Goal: Task Accomplishment & Management: Complete application form

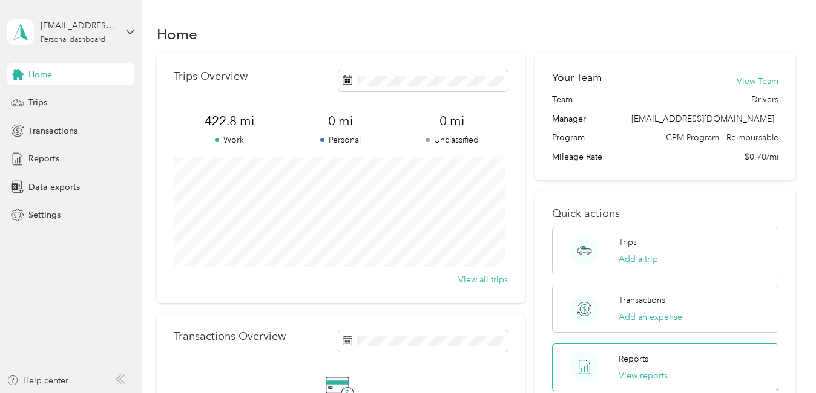
click at [667, 362] on div "Reports View reports" at bounding box center [665, 368] width 226 height 48
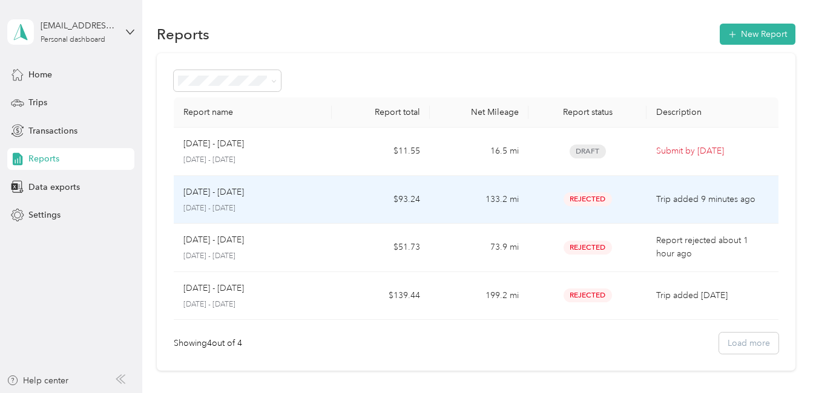
click at [469, 178] on td "133.2 mi" at bounding box center [479, 200] width 99 height 48
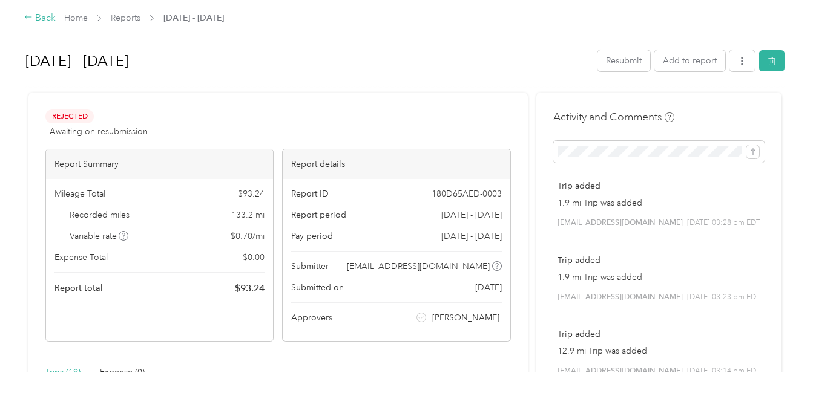
click at [33, 13] on div "Back" at bounding box center [39, 18] width 31 height 15
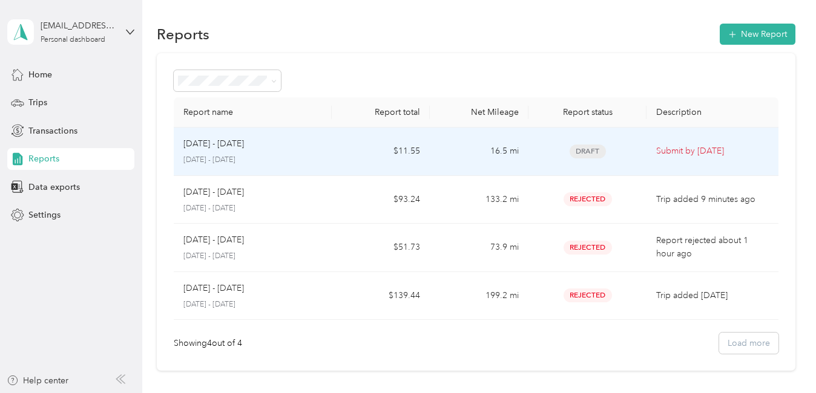
click at [362, 134] on td "$11.55" at bounding box center [381, 152] width 99 height 48
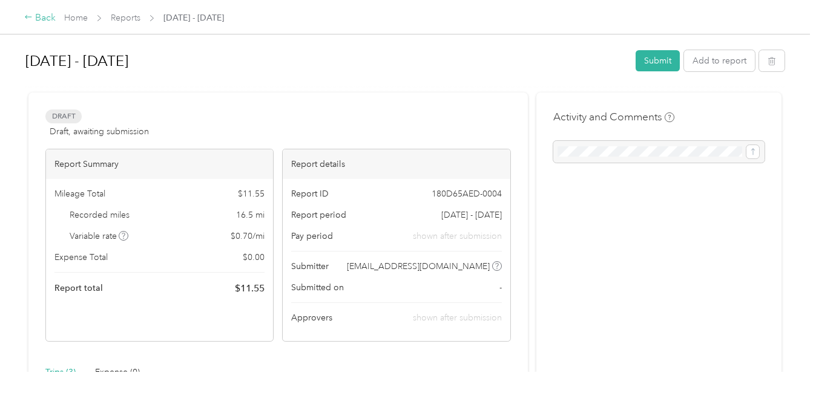
click at [48, 12] on div "Back" at bounding box center [39, 18] width 31 height 15
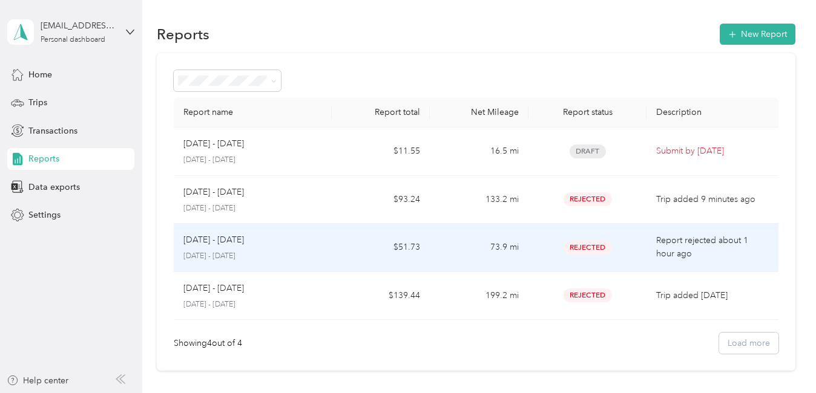
click at [276, 255] on p "[DATE] - [DATE]" at bounding box center [252, 256] width 138 height 11
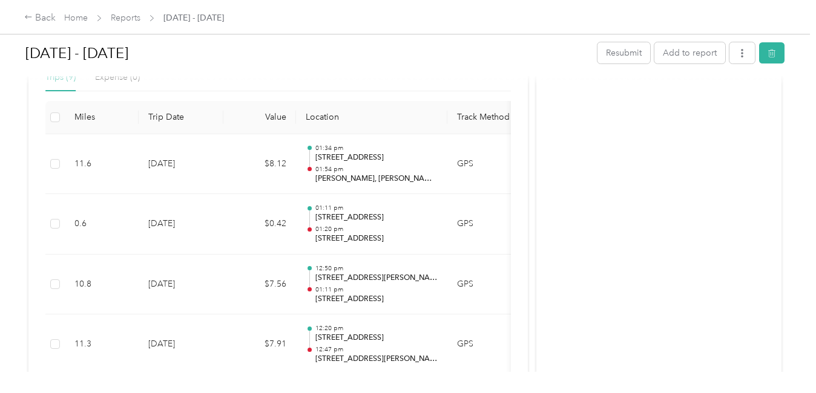
scroll to position [288, 0]
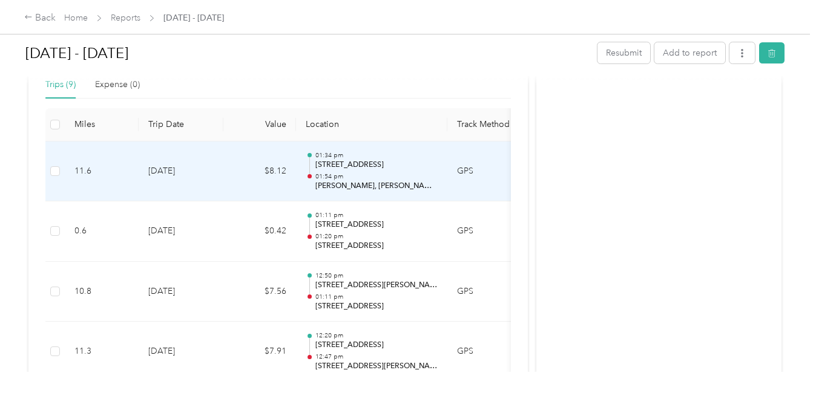
click at [312, 324] on td "12:20 pm [STREET_ADDRESS] 12:47 pm [STREET_ADDRESS][PERSON_NAME]" at bounding box center [371, 352] width 151 height 60
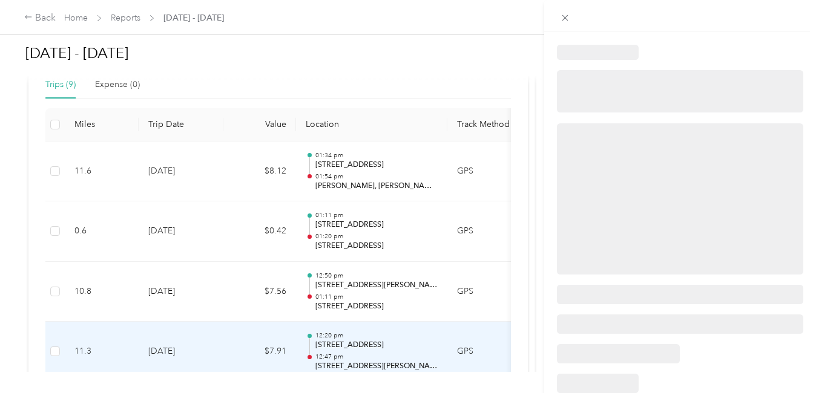
click at [326, 251] on div at bounding box center [408, 196] width 816 height 393
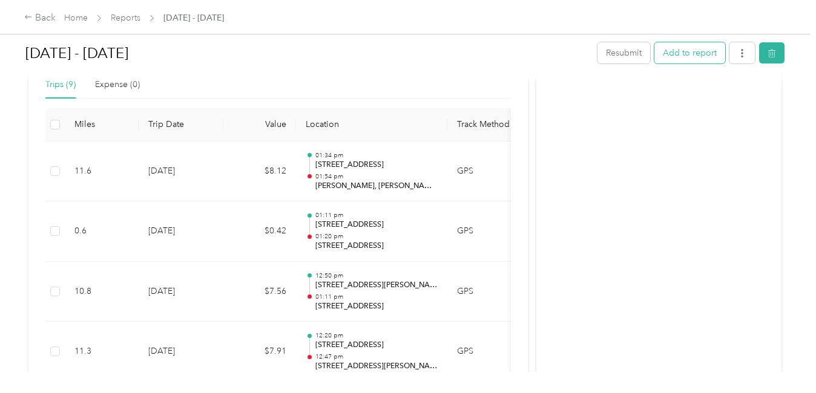
click at [665, 47] on button "Add to report" at bounding box center [689, 52] width 71 height 21
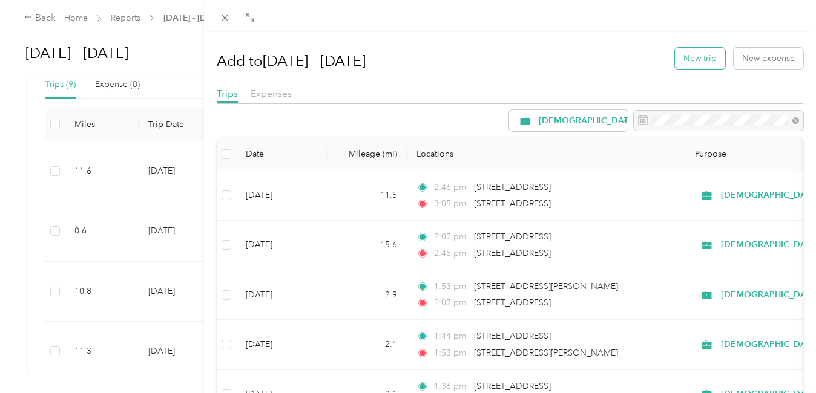
click at [685, 51] on button "New trip" at bounding box center [700, 58] width 50 height 21
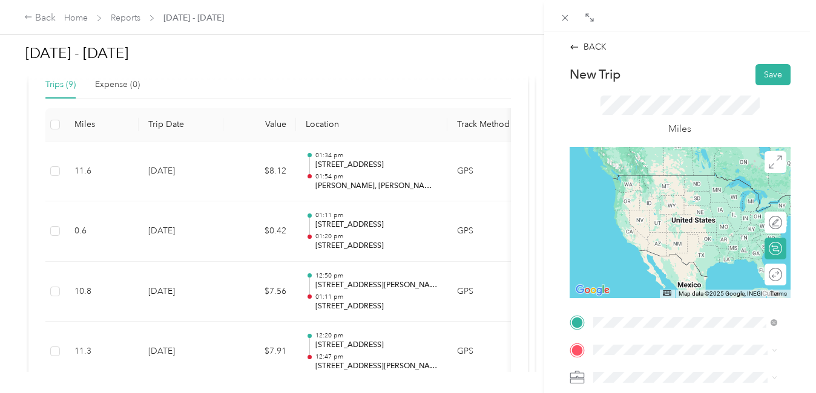
click at [657, 180] on span "[STREET_ADDRESS][US_STATE]" at bounding box center [675, 175] width 121 height 11
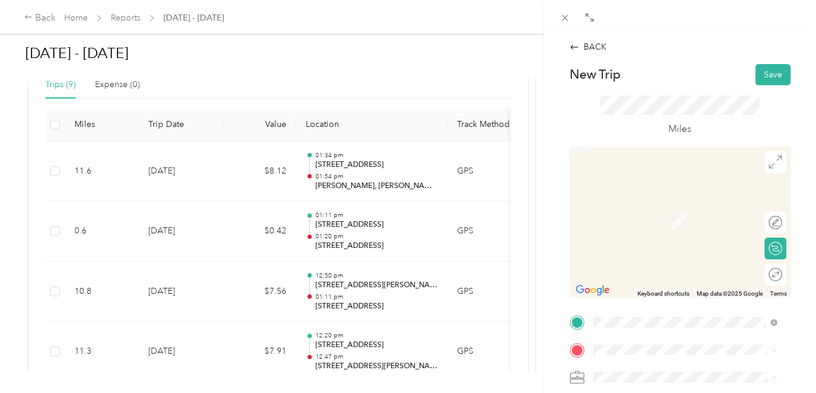
click at [688, 201] on span "[STREET_ADDRESS][US_STATE]" at bounding box center [675, 196] width 121 height 11
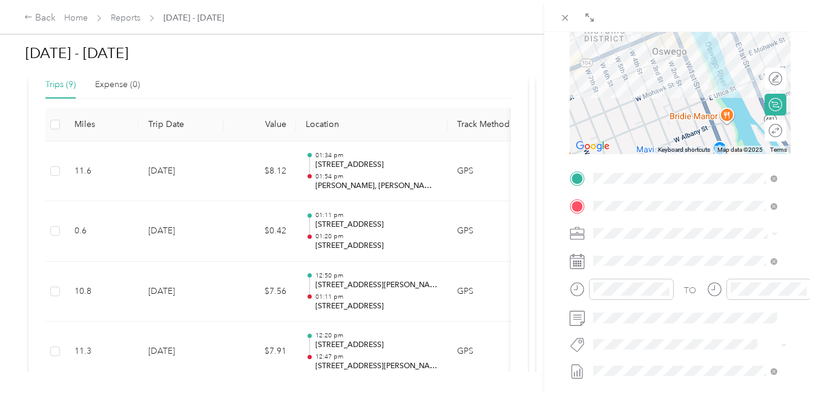
scroll to position [149, 0]
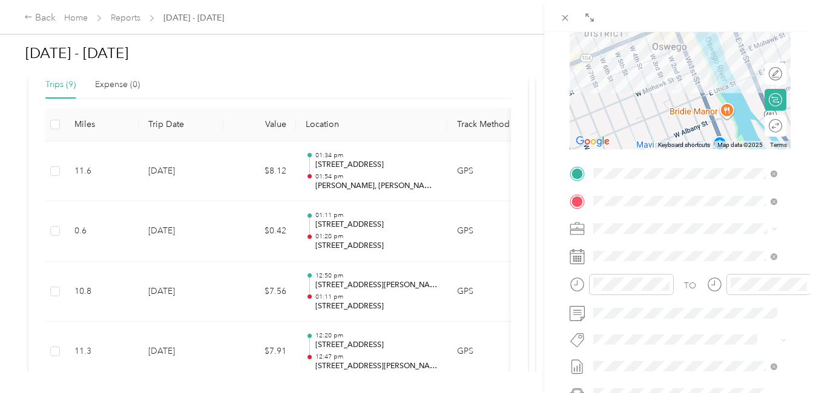
click at [582, 258] on icon at bounding box center [576, 256] width 15 height 15
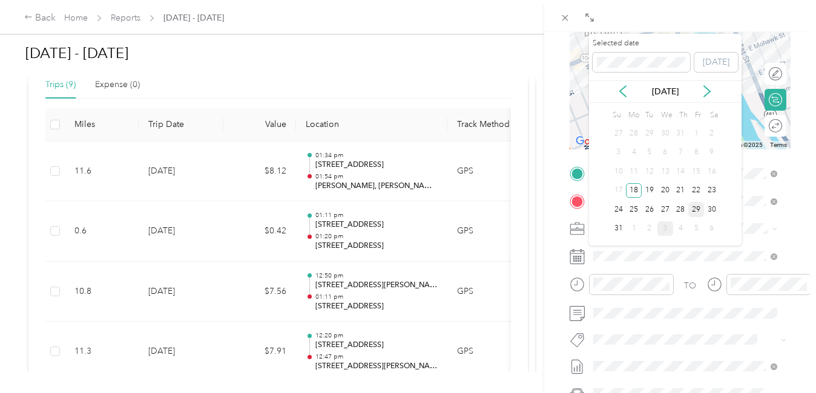
click at [697, 214] on div "29" at bounding box center [696, 209] width 16 height 15
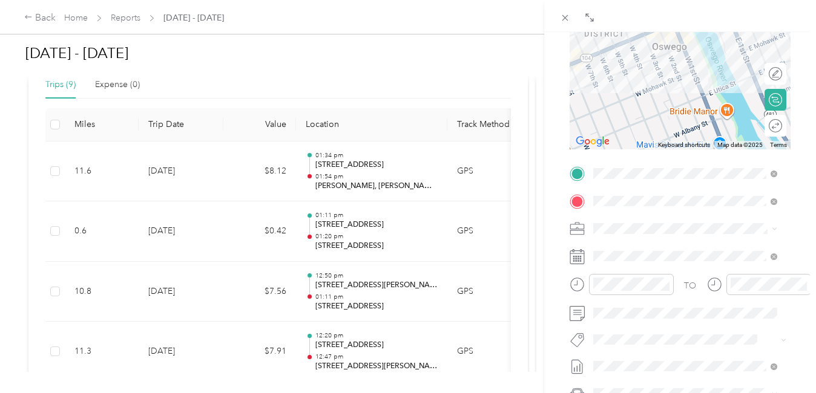
click at [697, 214] on div "Su Mo Tu We Th Fr Sa 27 28 29 30 31 1 2 3 4 5 6 7 8 9 10 11 12 13 14 15 16 17 1…" at bounding box center [664, 171] width 109 height 131
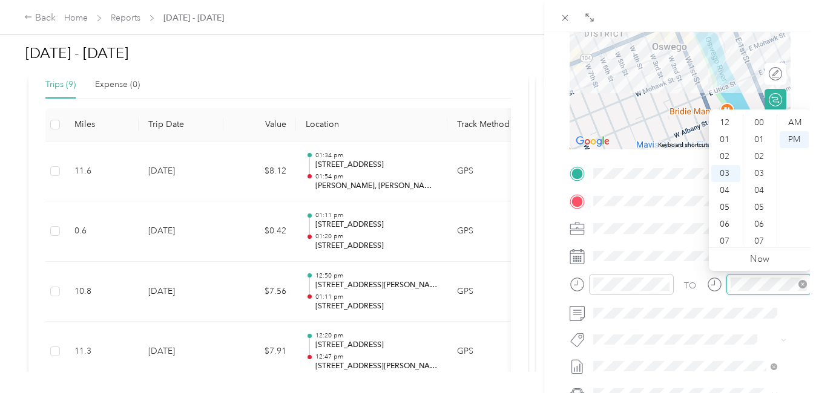
scroll to position [644, 0]
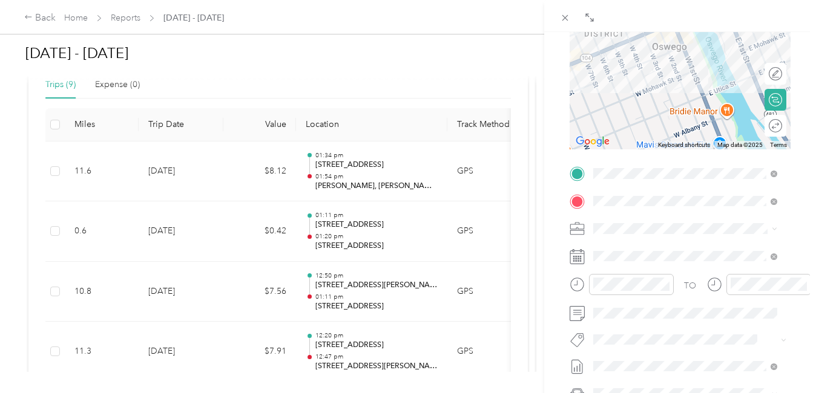
click at [742, 325] on div "TO Add photo" at bounding box center [679, 310] width 221 height 292
click at [649, 291] on div at bounding box center [631, 284] width 85 height 21
click at [630, 280] on div at bounding box center [621, 284] width 104 height 21
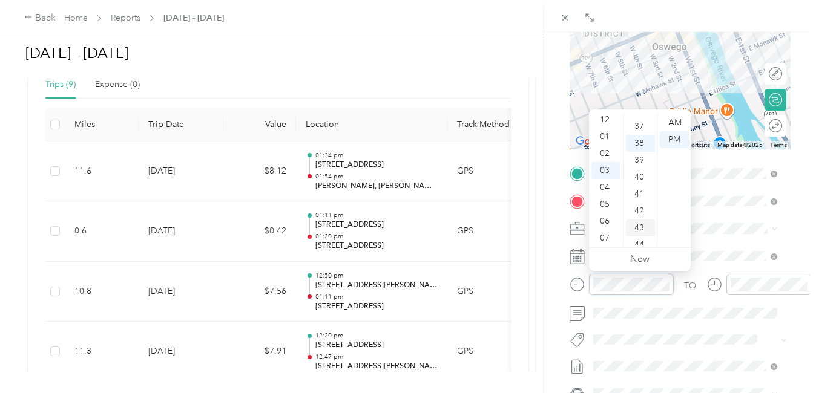
scroll to position [1, 0]
click at [601, 143] on div "01" at bounding box center [605, 138] width 29 height 17
click at [638, 123] on div "25" at bounding box center [640, 120] width 29 height 17
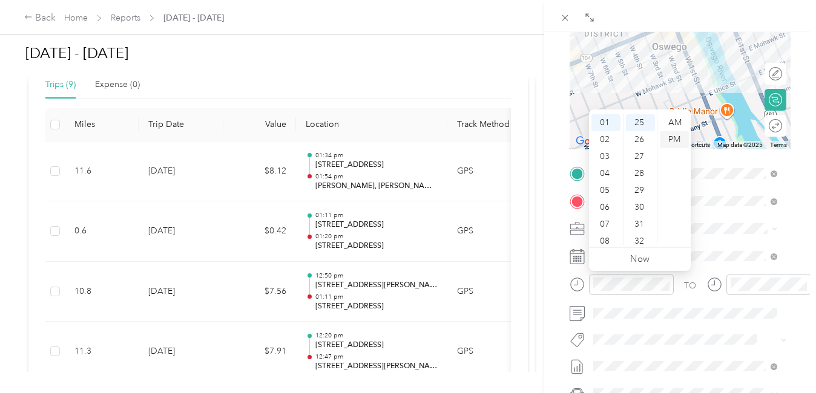
click at [682, 140] on div "PM" at bounding box center [673, 139] width 29 height 17
click at [675, 140] on div "PM" at bounding box center [673, 139] width 29 height 17
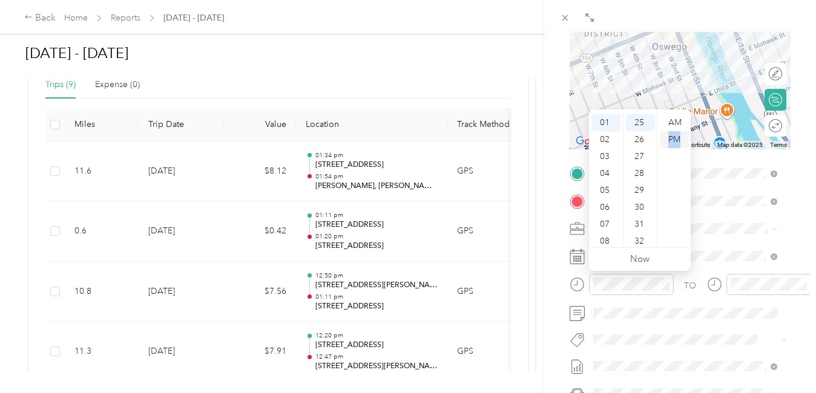
click at [675, 140] on div "PM" at bounding box center [673, 139] width 29 height 17
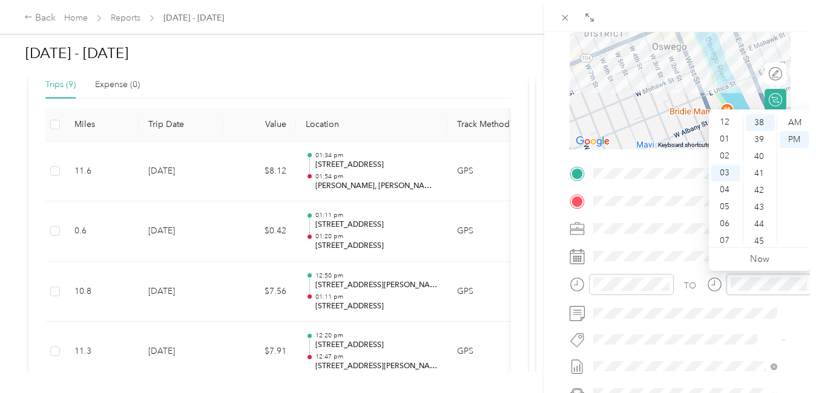
scroll to position [0, 0]
click at [730, 143] on div "01" at bounding box center [725, 139] width 29 height 17
click at [759, 140] on div "33" at bounding box center [759, 135] width 29 height 17
click at [759, 140] on div "34" at bounding box center [759, 139] width 29 height 17
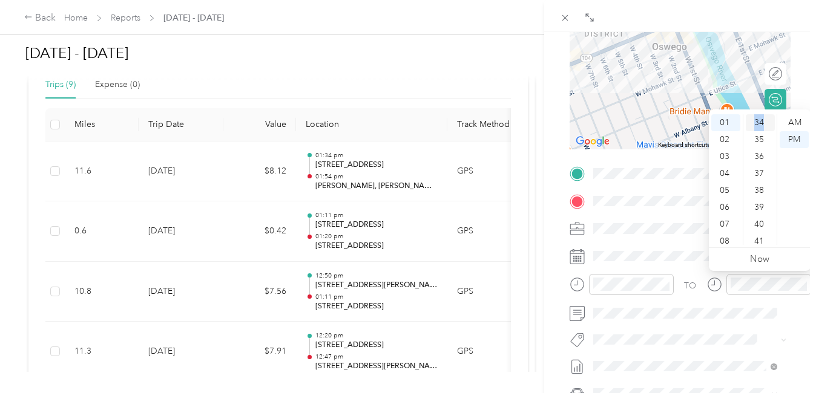
scroll to position [576, 0]
drag, startPoint x: 759, startPoint y: 140, endPoint x: 805, endPoint y: 139, distance: 46.0
click at [805, 139] on div "PM" at bounding box center [793, 139] width 29 height 17
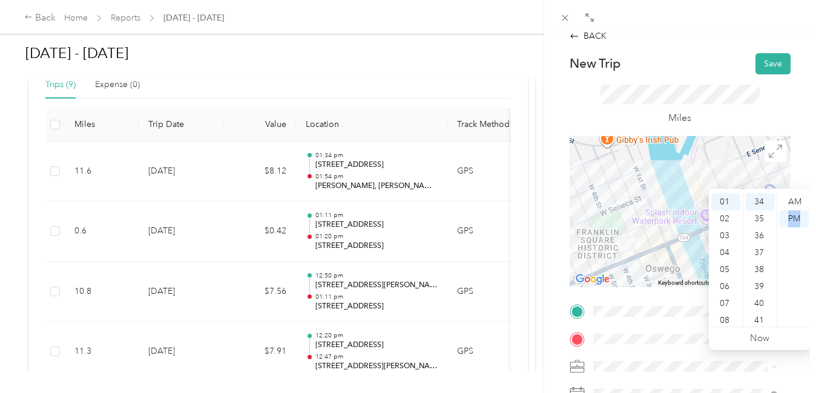
scroll to position [0, 0]
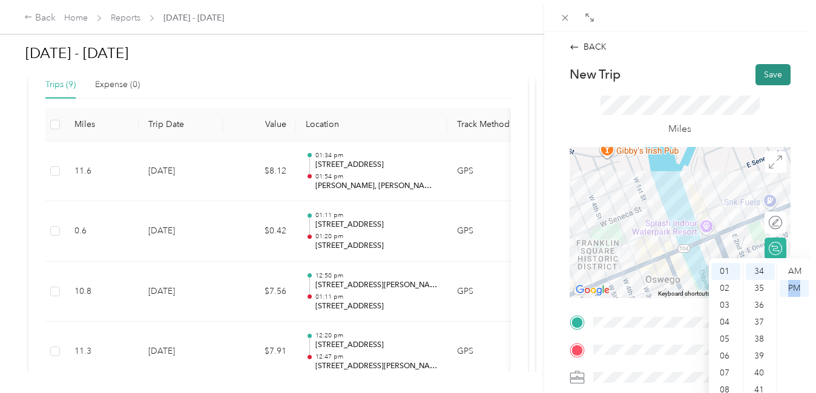
click at [766, 72] on button "Save" at bounding box center [772, 74] width 35 height 21
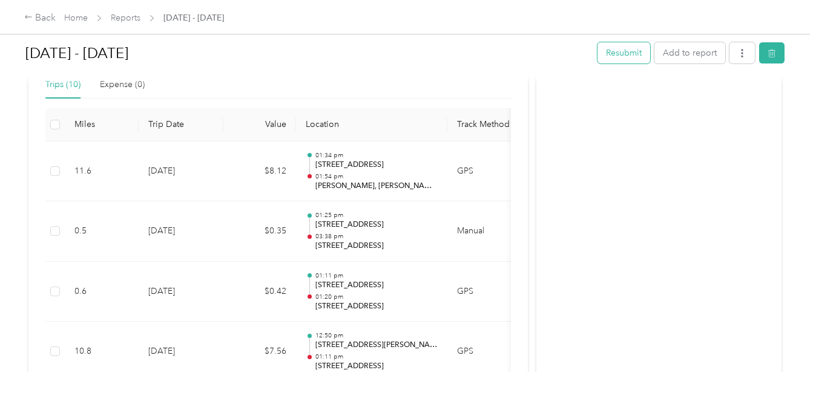
click at [605, 51] on button "Resubmit" at bounding box center [623, 52] width 53 height 21
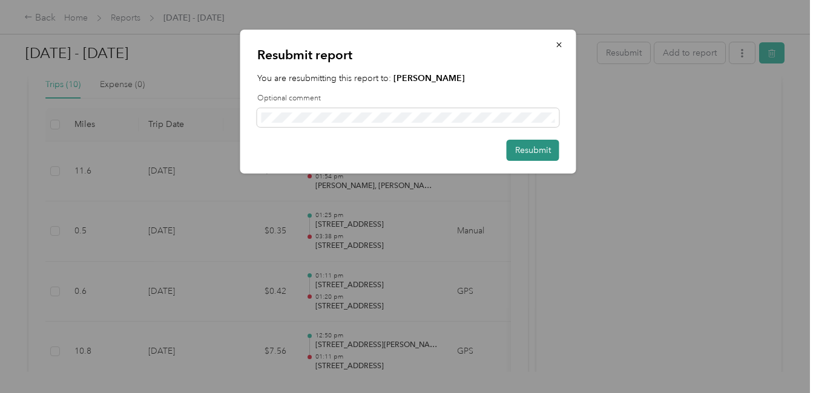
click at [532, 150] on button "Resubmit" at bounding box center [532, 150] width 53 height 21
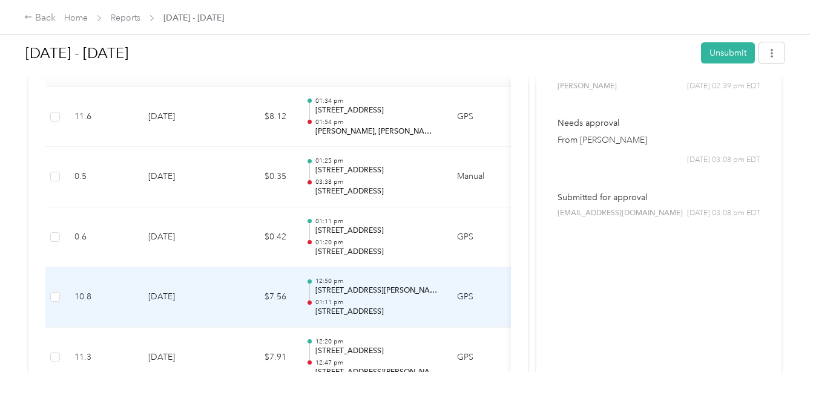
scroll to position [288, 0]
